Goal: Transaction & Acquisition: Purchase product/service

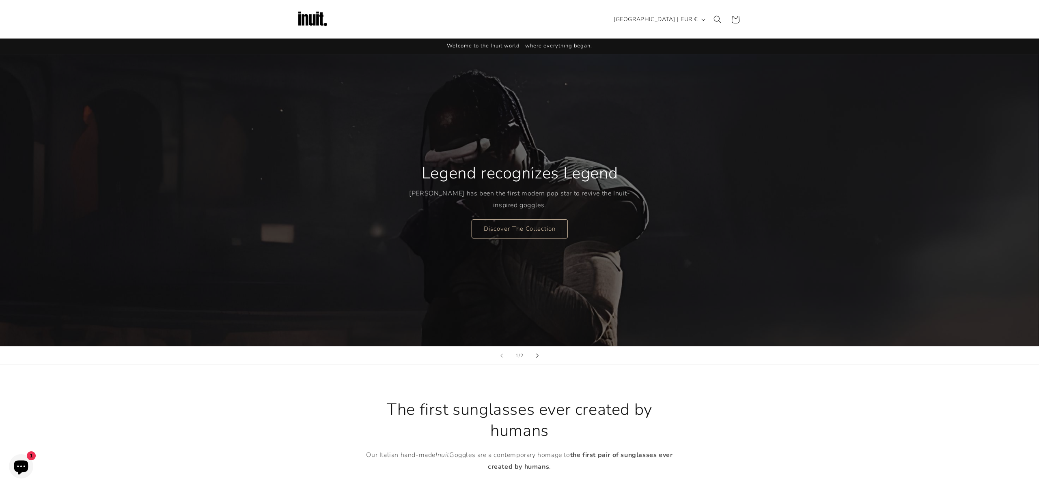
click at [538, 355] on icon "Next slide" at bounding box center [537, 356] width 2 height 4
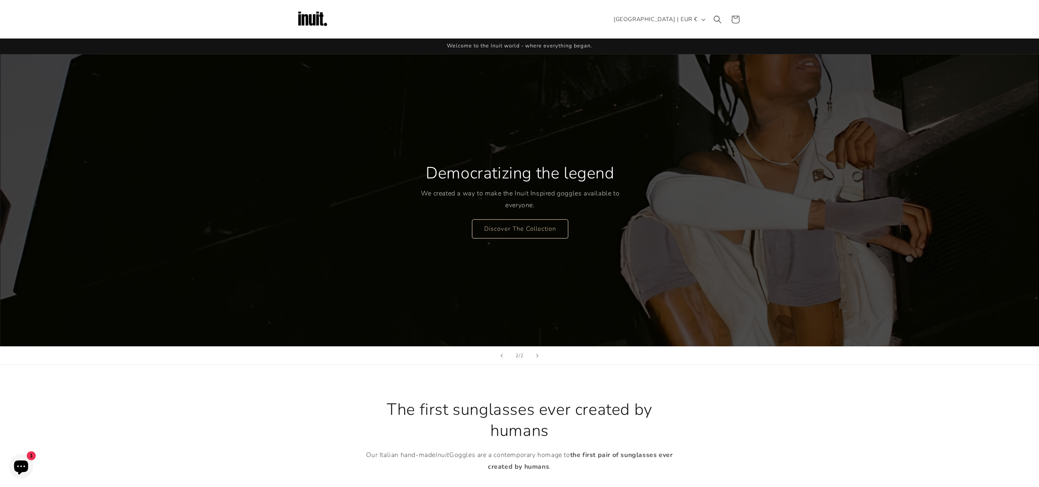
scroll to position [0, 1039]
click at [510, 228] on link "Discover The Collection" at bounding box center [519, 228] width 96 height 19
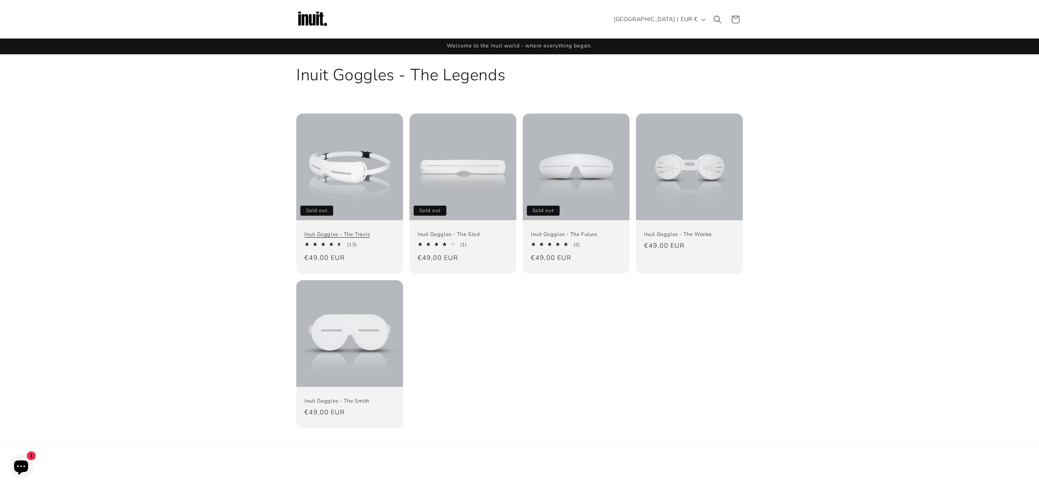
click at [357, 231] on link "Inuit Goggles - The Travis" at bounding box center [349, 234] width 90 height 7
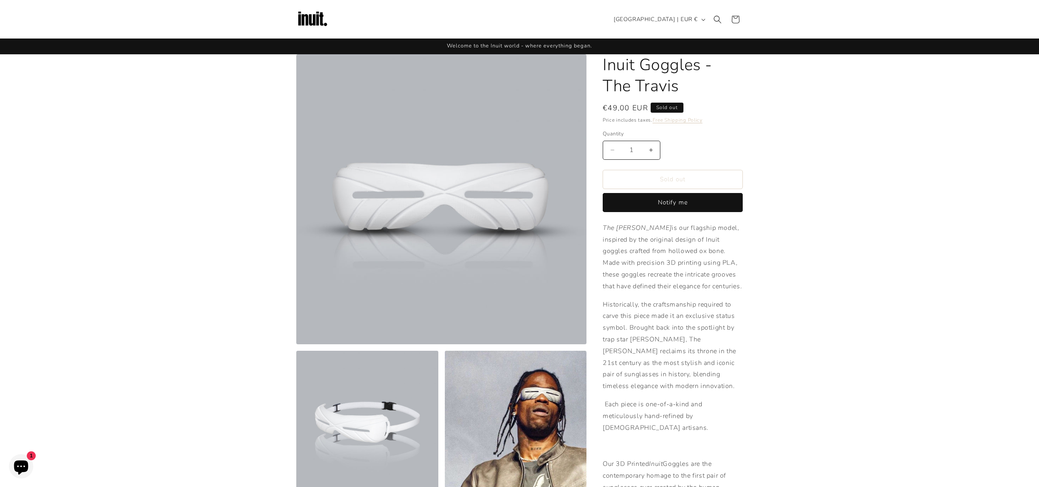
click at [306, 21] on img at bounding box center [312, 19] width 32 height 32
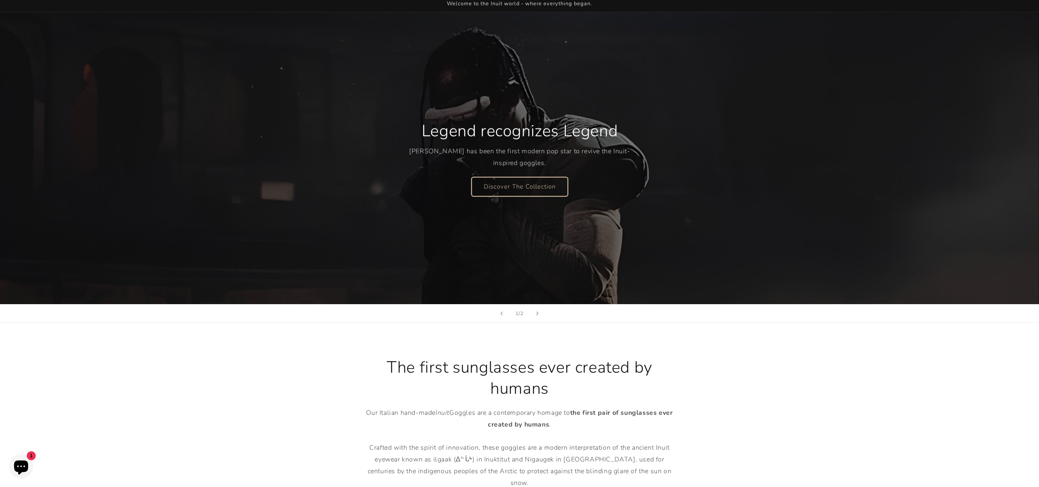
scroll to position [52, 0]
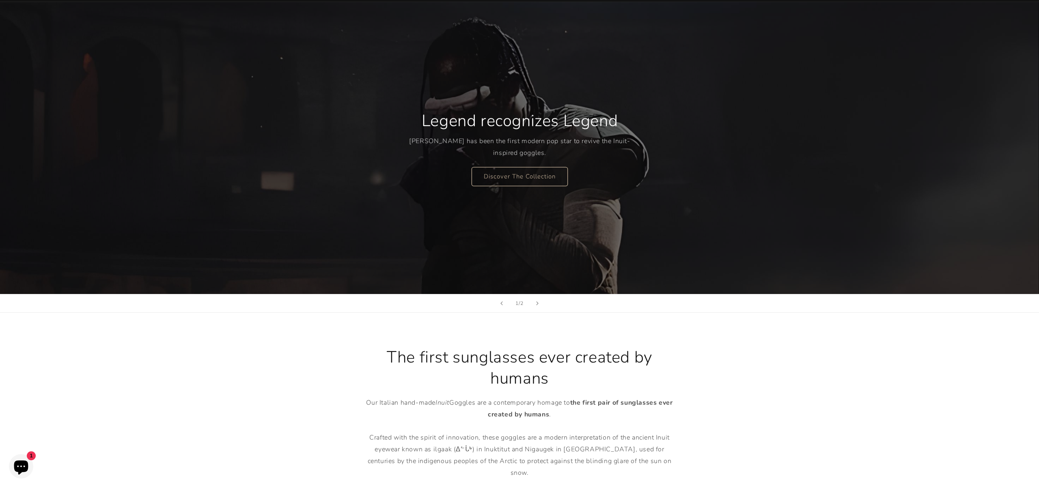
drag, startPoint x: 418, startPoint y: 356, endPoint x: 553, endPoint y: 383, distance: 137.9
click at [553, 383] on h2 "The first sunglasses ever created by humans" at bounding box center [519, 368] width 316 height 42
